Goal: Find specific fact: Find specific fact

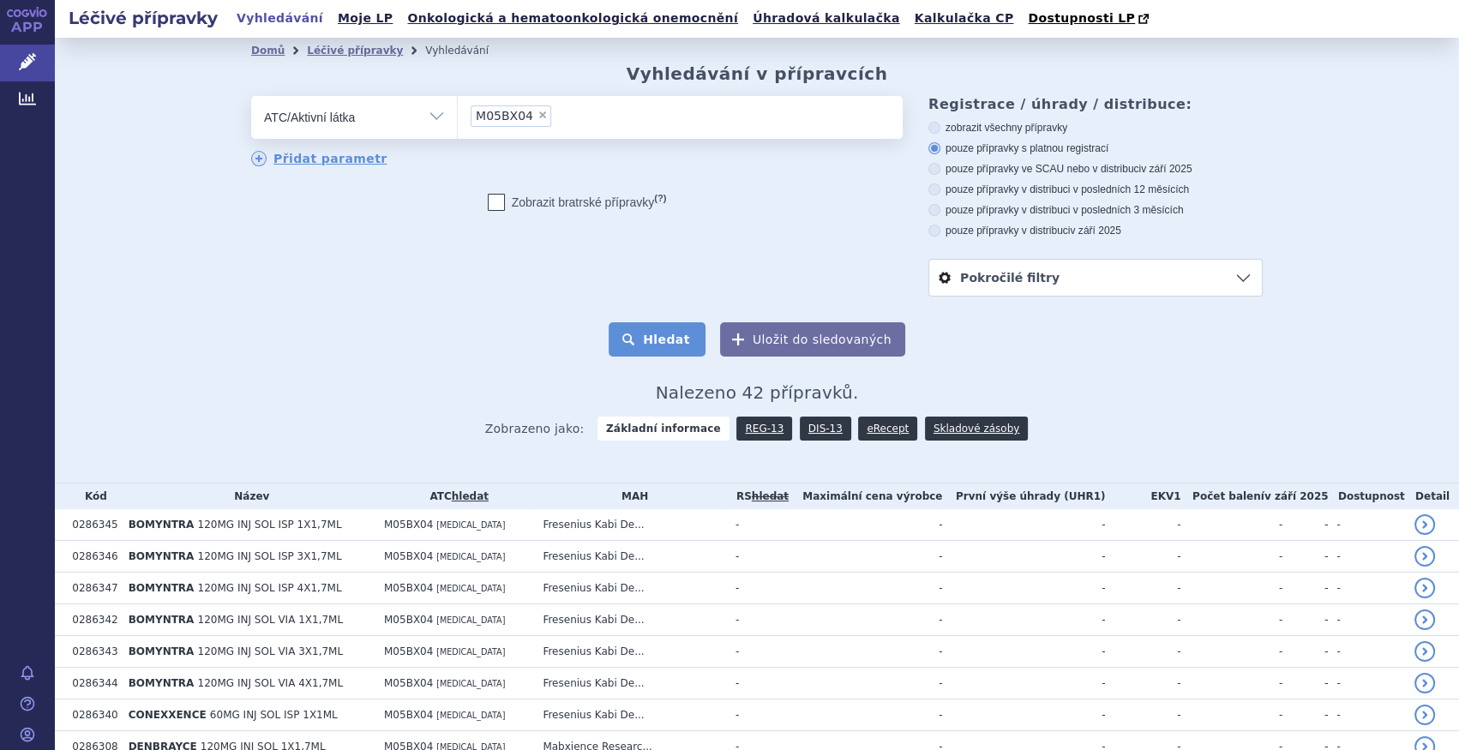
click at [671, 340] on button "Hledat" at bounding box center [657, 339] width 97 height 34
click at [538, 119] on span "×" at bounding box center [543, 115] width 10 height 10
click at [458, 119] on select "M05BX04" at bounding box center [457, 116] width 1 height 43
select select
click at [527, 119] on ul at bounding box center [680, 114] width 445 height 36
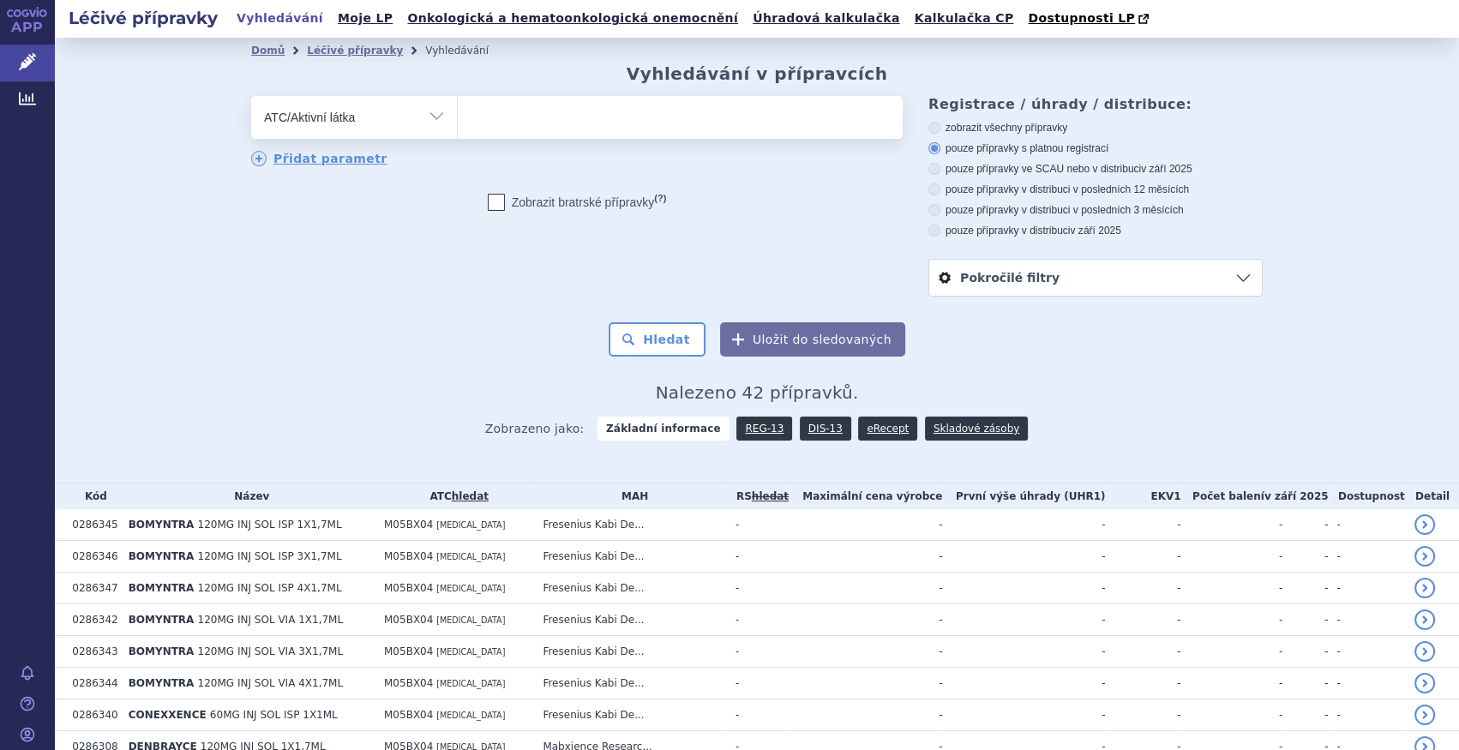
click at [458, 119] on select at bounding box center [457, 116] width 1 height 43
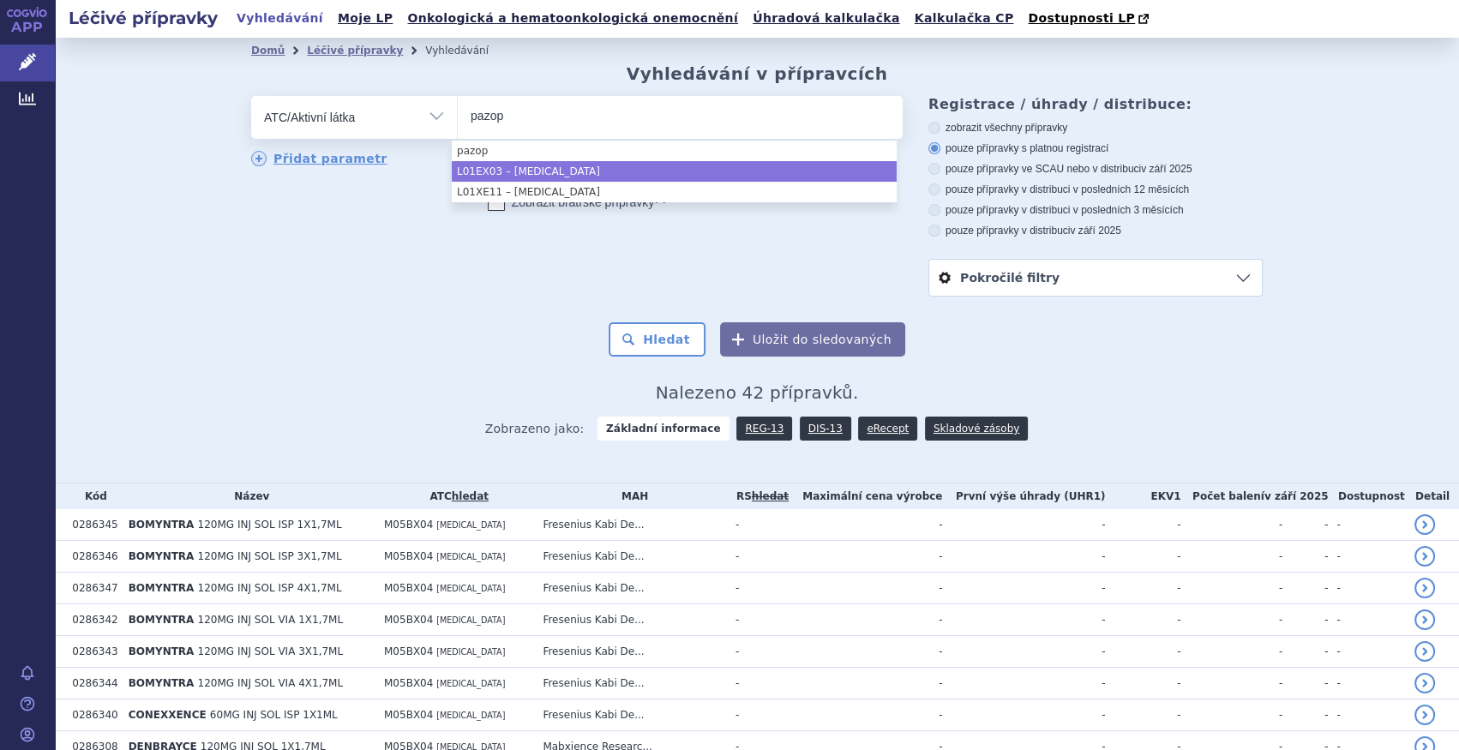
type input "pazop"
click at [550, 203] on label "Zobrazit bratrské přípravky (?)" at bounding box center [577, 202] width 179 height 17
click at [502, 203] on input "Zobrazit bratrské přípravky (?)" at bounding box center [496, 206] width 11 height 11
checkbox input "true"
select select "L01EX03"
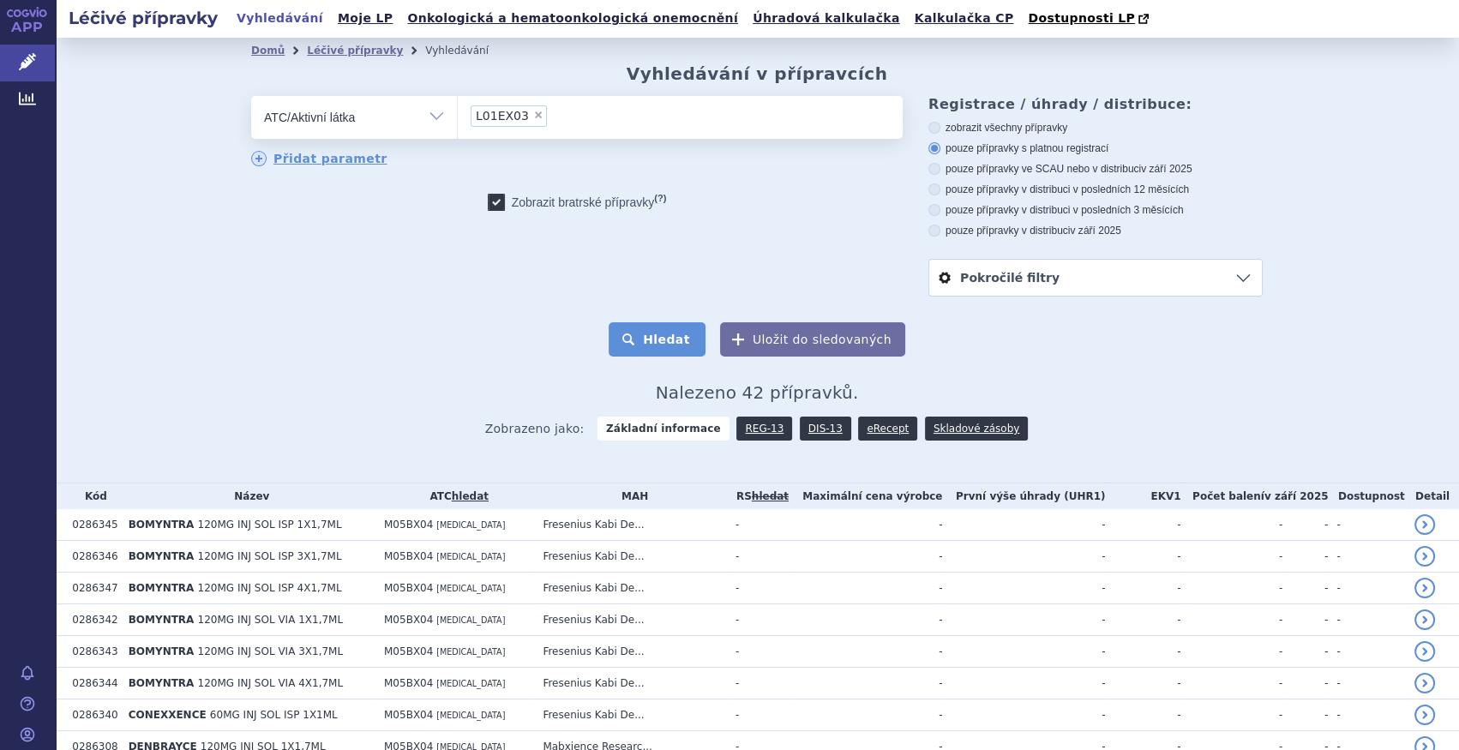
click at [689, 346] on button "Hledat" at bounding box center [657, 339] width 97 height 34
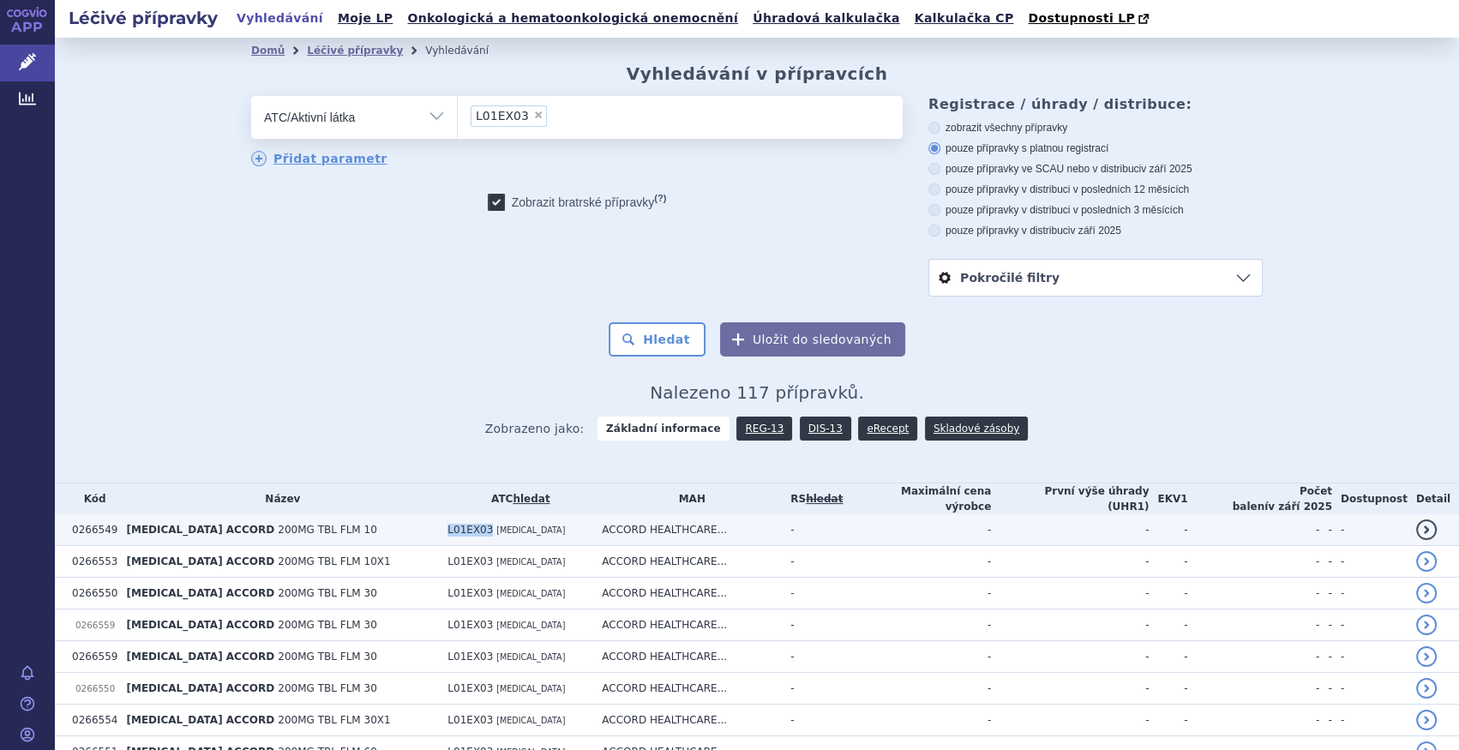
drag, startPoint x: 427, startPoint y: 531, endPoint x: 466, endPoint y: 523, distance: 40.2
click at [466, 523] on td "L01EX03 PAZOPANIB" at bounding box center [516, 530] width 154 height 32
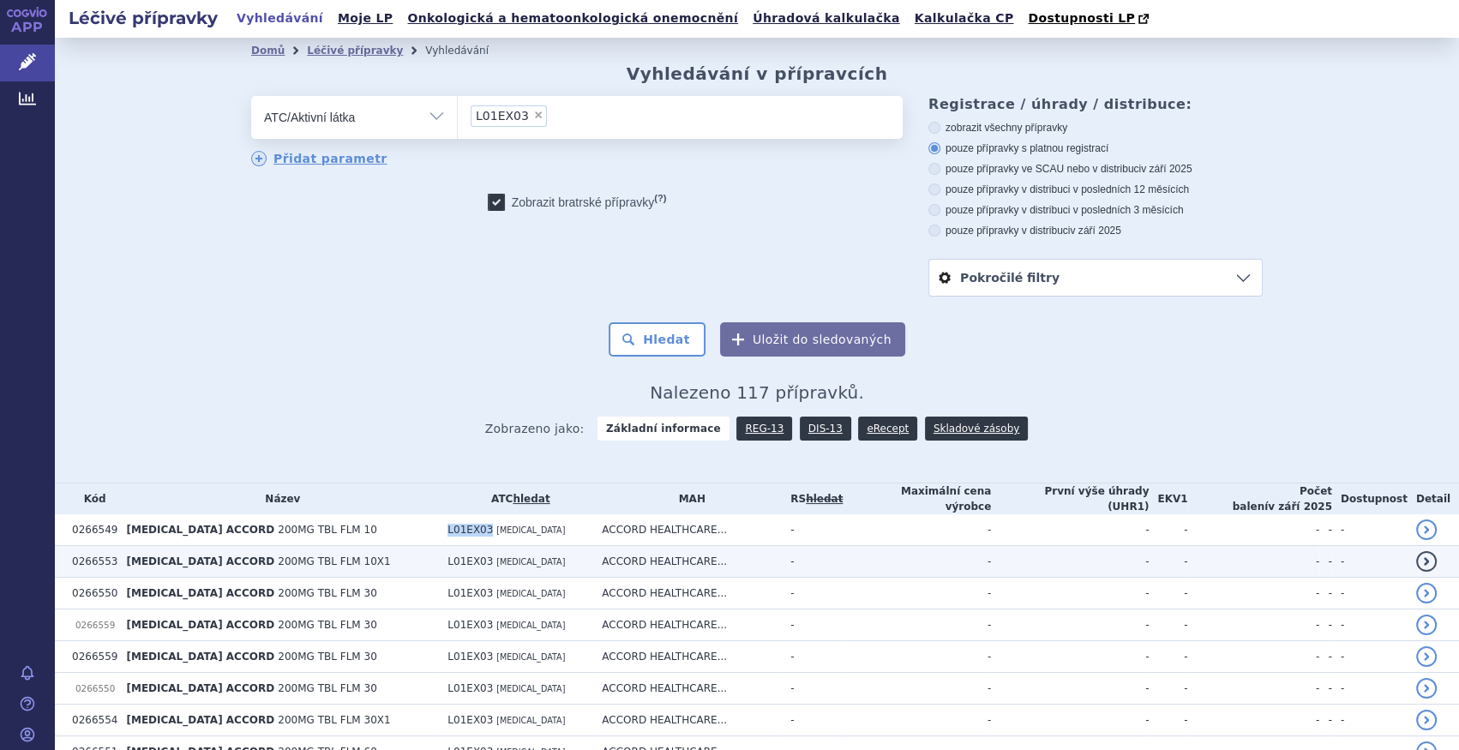
copy span "L01EX03"
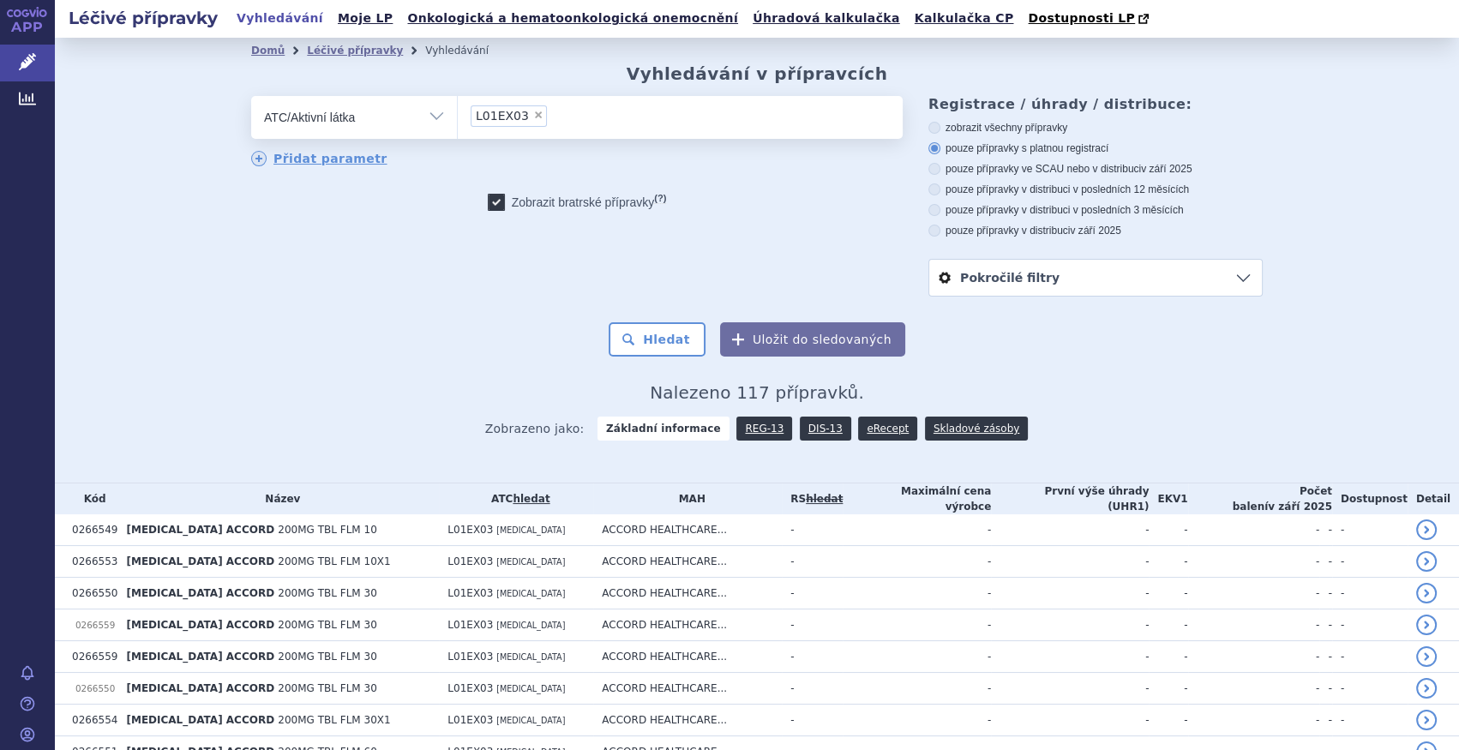
click at [244, 416] on div "Domů Léčivé přípravky Vyhledávání Vyhledávání v přípravcích odstranit Vše Přípr…" at bounding box center [757, 257] width 1080 height 389
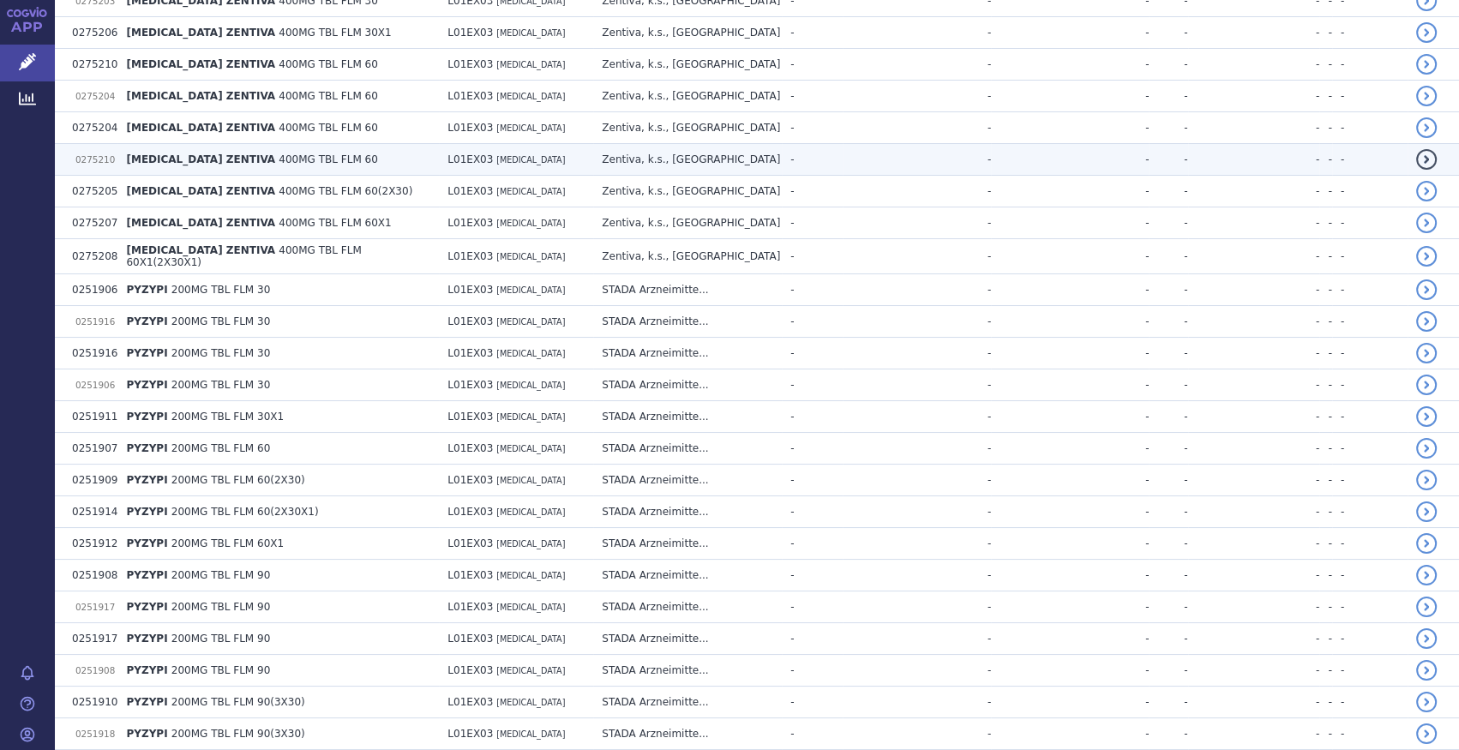
scroll to position [4440, 0]
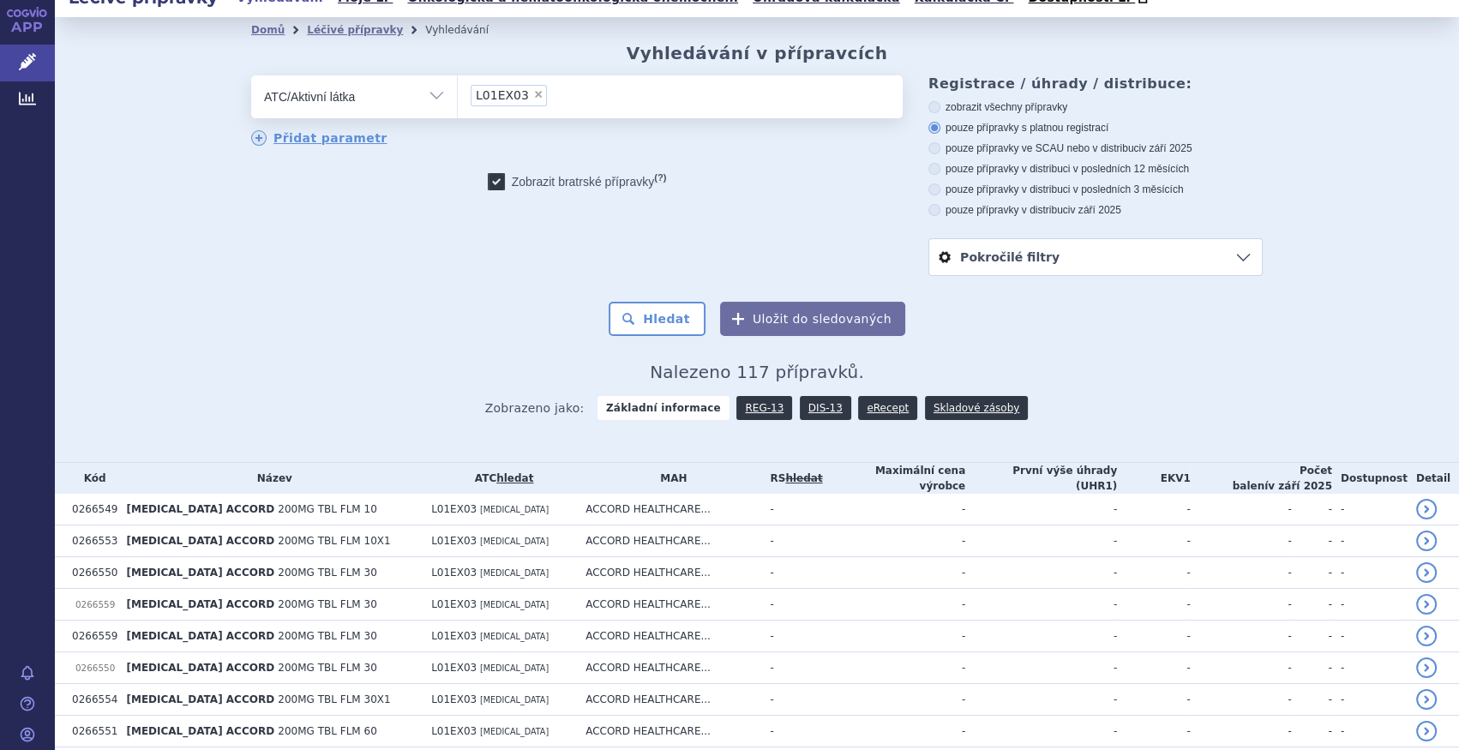
scroll to position [0, 0]
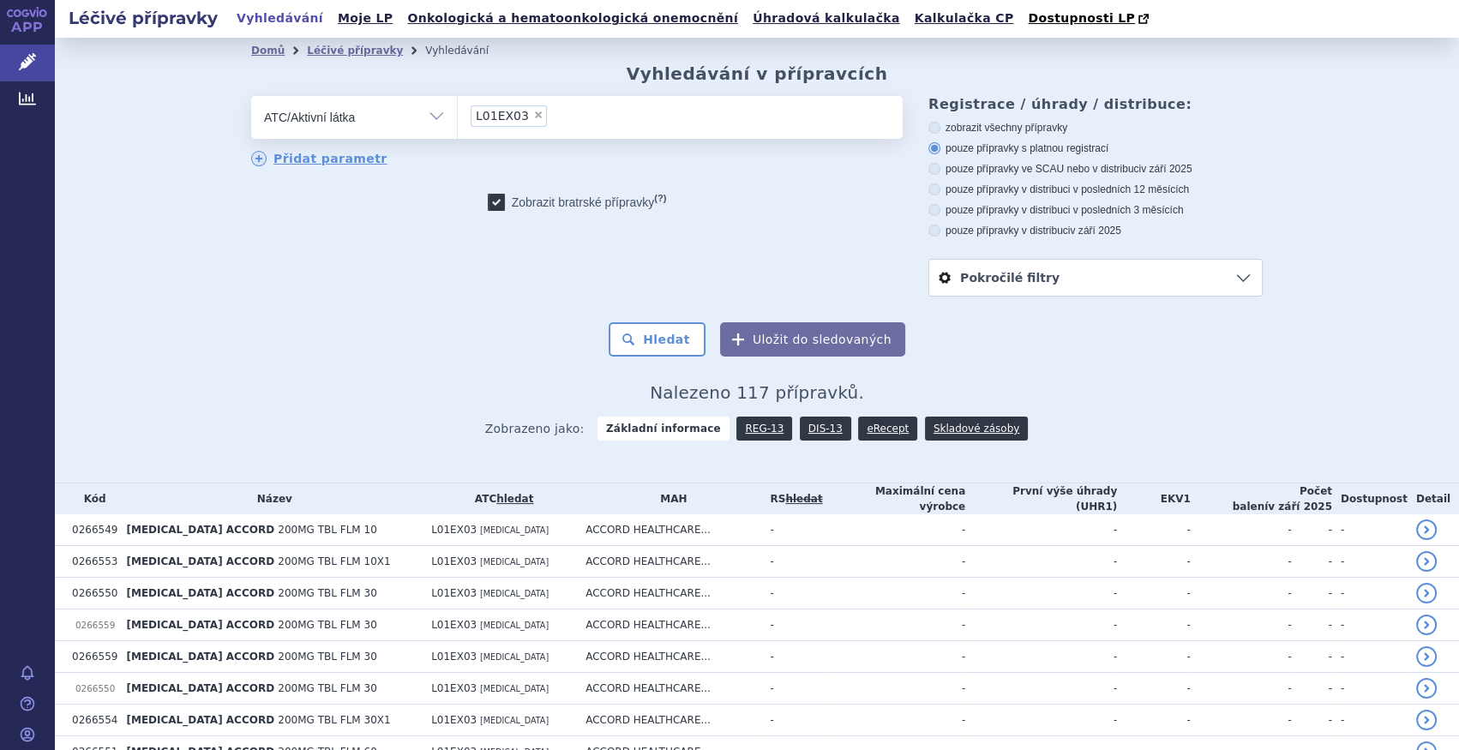
click at [533, 115] on span "×" at bounding box center [538, 115] width 10 height 10
click at [458, 115] on select "L01EX03" at bounding box center [457, 116] width 1 height 43
select select
click at [520, 125] on ul at bounding box center [680, 114] width 445 height 36
click at [458, 125] on select at bounding box center [457, 116] width 1 height 43
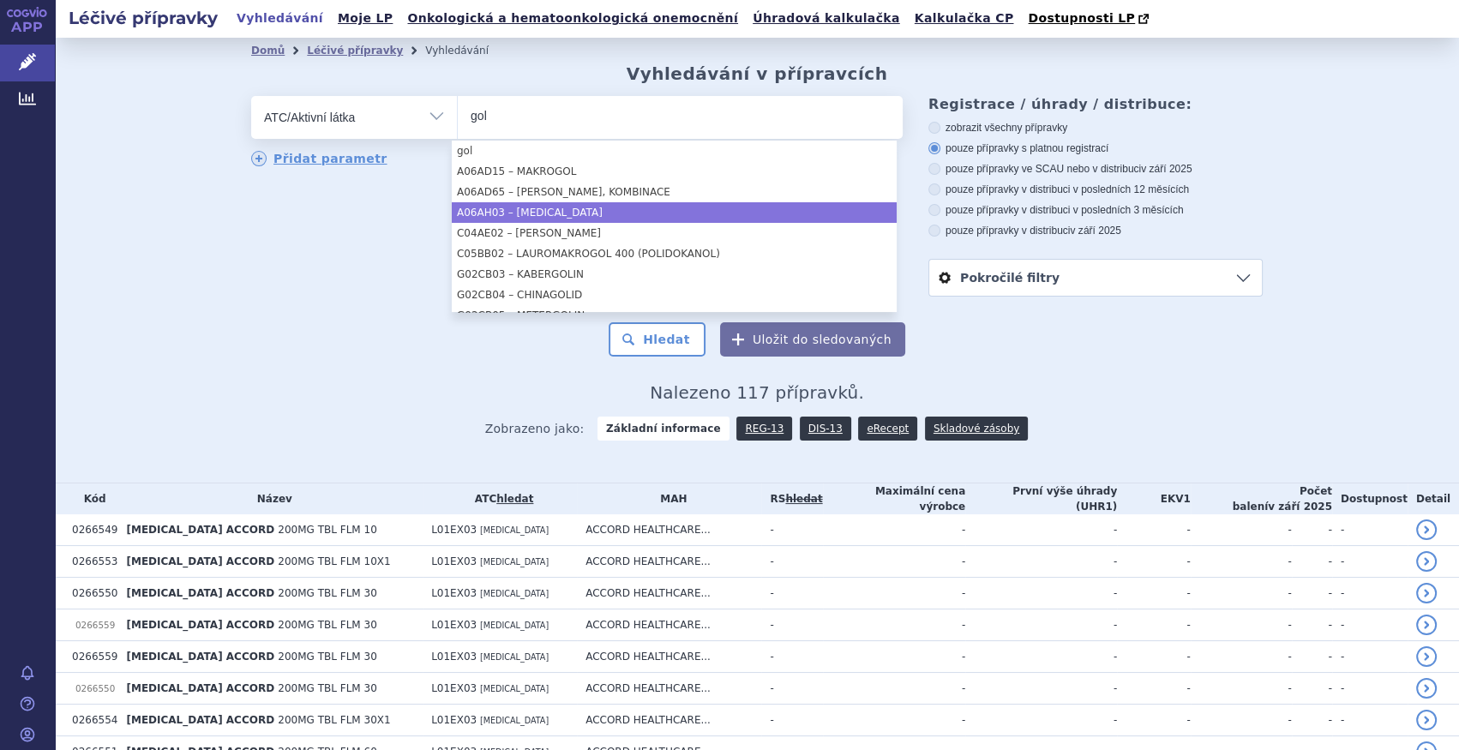
type input "gol"
